Goal: Transaction & Acquisition: Purchase product/service

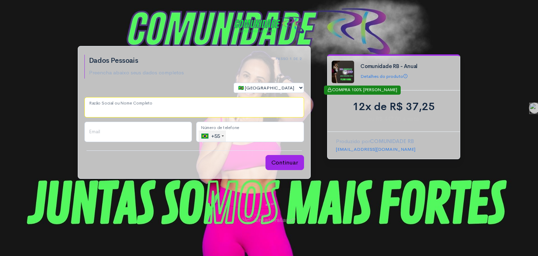
click at [140, 109] on input "Razão Social ou Nome Completo" at bounding box center [194, 107] width 220 height 20
type input "[PERSON_NAME] de [PERSON_NAME]"
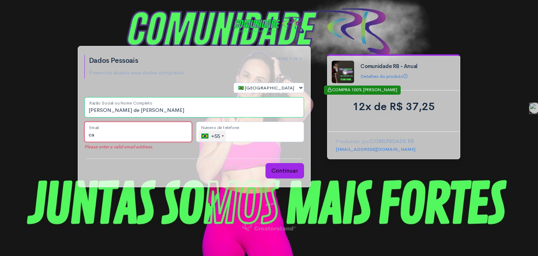
type input "c"
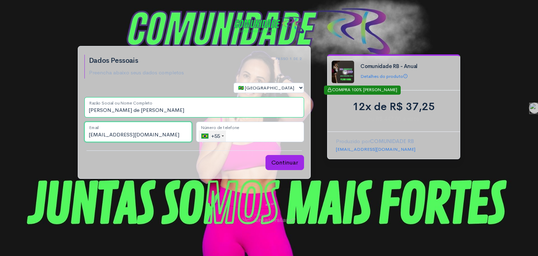
type input "[EMAIL_ADDRESS][DOMAIN_NAME]"
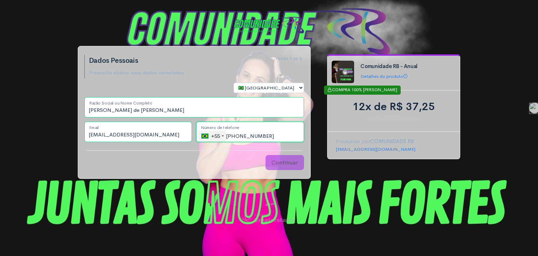
type input "[PHONE_NUMBER]"
click at [286, 164] on button "Continuar" at bounding box center [284, 162] width 39 height 15
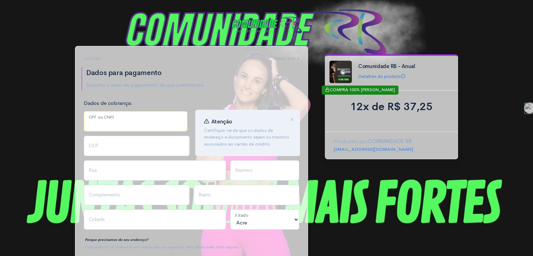
click at [142, 123] on input "CPF ou CNPJ" at bounding box center [136, 121] width 104 height 20
type input "032.828.449-13"
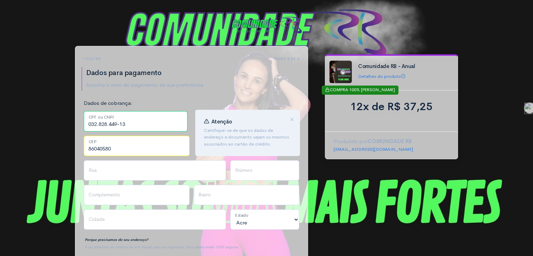
type input "86040580"
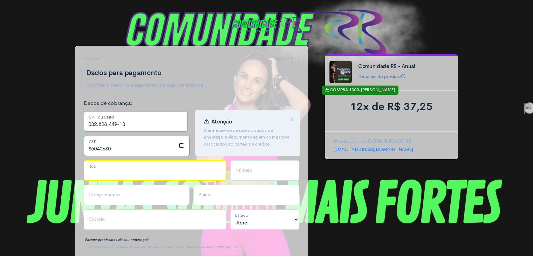
type input "[PERSON_NAME] [PERSON_NAME]"
type input "[GEOGRAPHIC_DATA]"
type input "Londrina"
select select "PR"
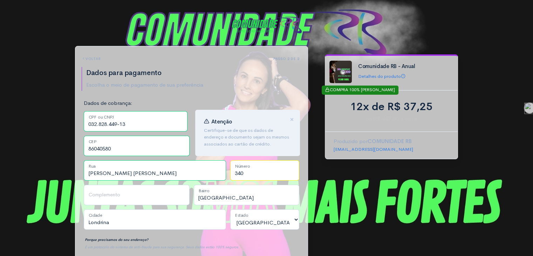
type input "340"
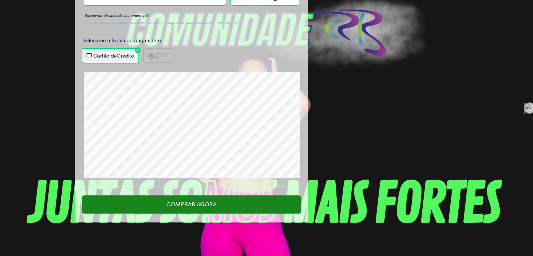
scroll to position [247, 0]
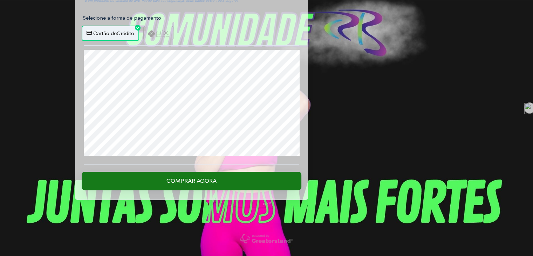
click at [221, 181] on input "Comprar Agora" at bounding box center [192, 181] width 220 height 18
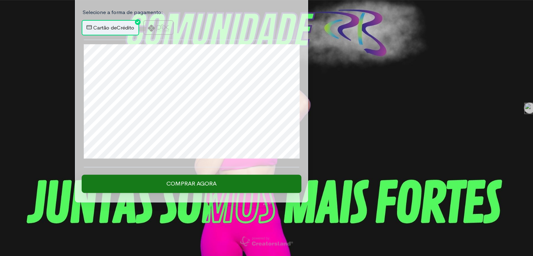
scroll to position [255, 0]
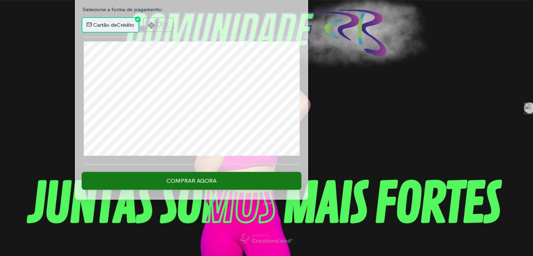
click at [203, 177] on input "Comprar Agora" at bounding box center [192, 181] width 220 height 18
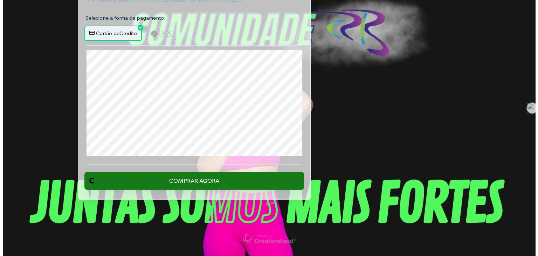
scroll to position [247, 0]
